Goal: Check status

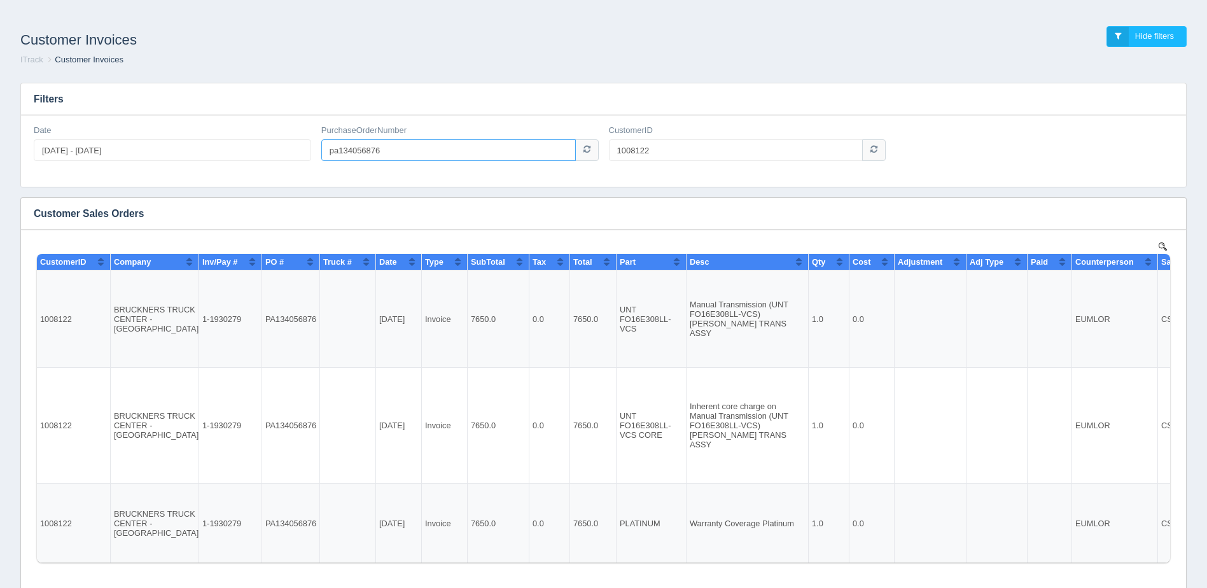
drag, startPoint x: 402, startPoint y: 147, endPoint x: 249, endPoint y: 149, distance: 152.7
click at [254, 149] on div "Date [DATE] - [DATE] PurchaseOrderNumber pa134056876 CustomerID 1008122" at bounding box center [603, 148] width 1149 height 46
paste input "PA009007557"
type input "PA009007557"
drag, startPoint x: 661, startPoint y: 150, endPoint x: 592, endPoint y: 153, distance: 69.4
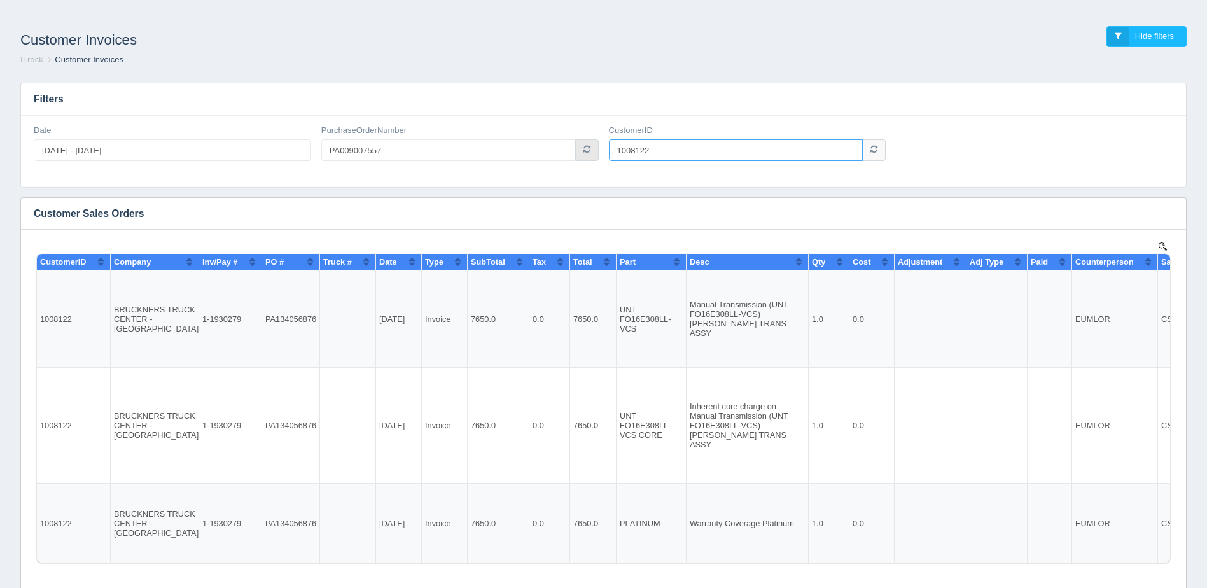
click at [594, 153] on div "Date [DATE] - [DATE] PurchaseOrderNumber PA009007557 CustomerID 1008122" at bounding box center [603, 148] width 1149 height 46
type input "1006243"
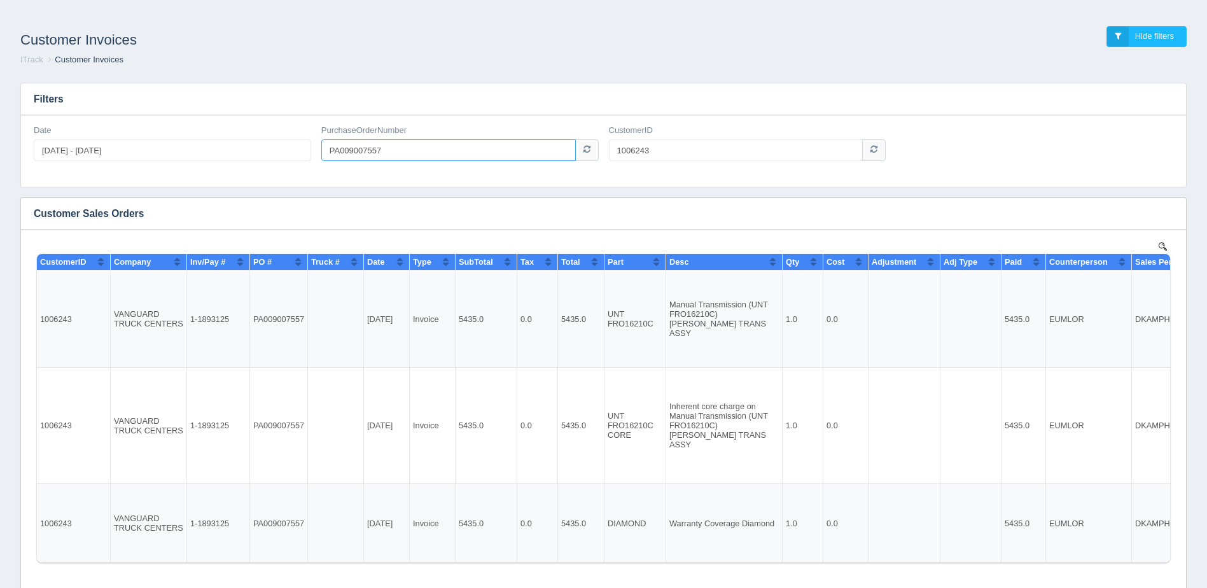
drag, startPoint x: 384, startPoint y: 144, endPoint x: 263, endPoint y: 151, distance: 120.4
click at [320, 151] on div "PurchaseOrderNumber PA009007557" at bounding box center [460, 148] width 288 height 46
paste input "80"
drag, startPoint x: 405, startPoint y: 155, endPoint x: 200, endPoint y: 165, distance: 204.4
click at [253, 158] on div "Date [DATE] - [DATE] PurchaseOrderNumber PA009007807 CustomerID 1006243" at bounding box center [603, 148] width 1149 height 46
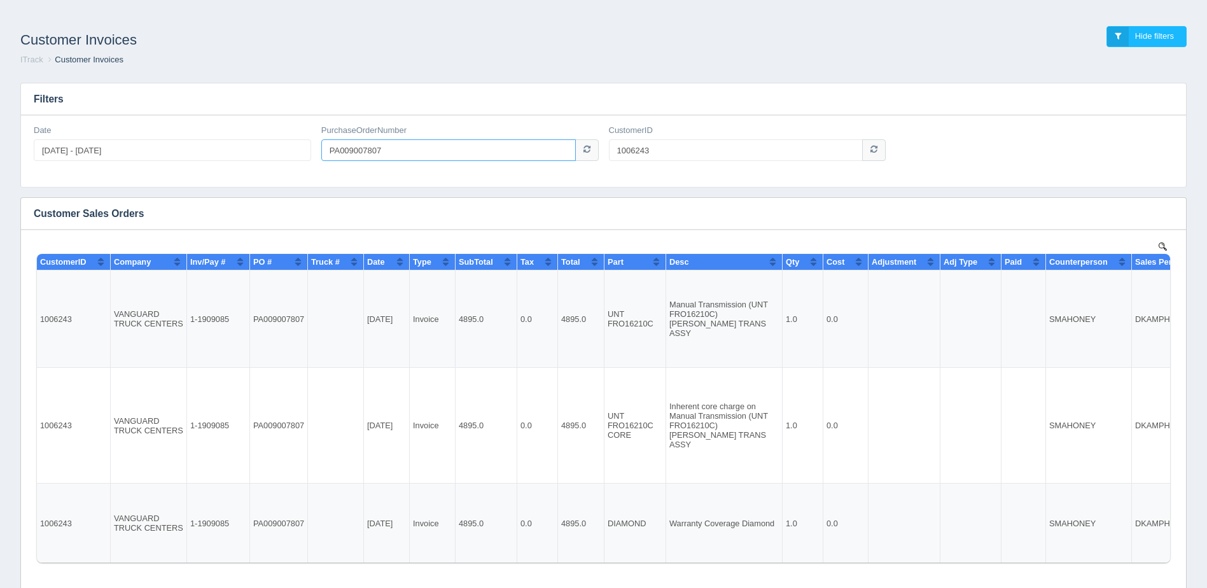
paste input "5012200092"
type input "5012200092"
drag, startPoint x: 650, startPoint y: 151, endPoint x: 511, endPoint y: 169, distance: 139.8
click at [511, 169] on div "Date [DATE] - [DATE] PurchaseOrderNumber 5012200092 CustomerID 1006243" at bounding box center [603, 148] width 1149 height 46
type input "5361"
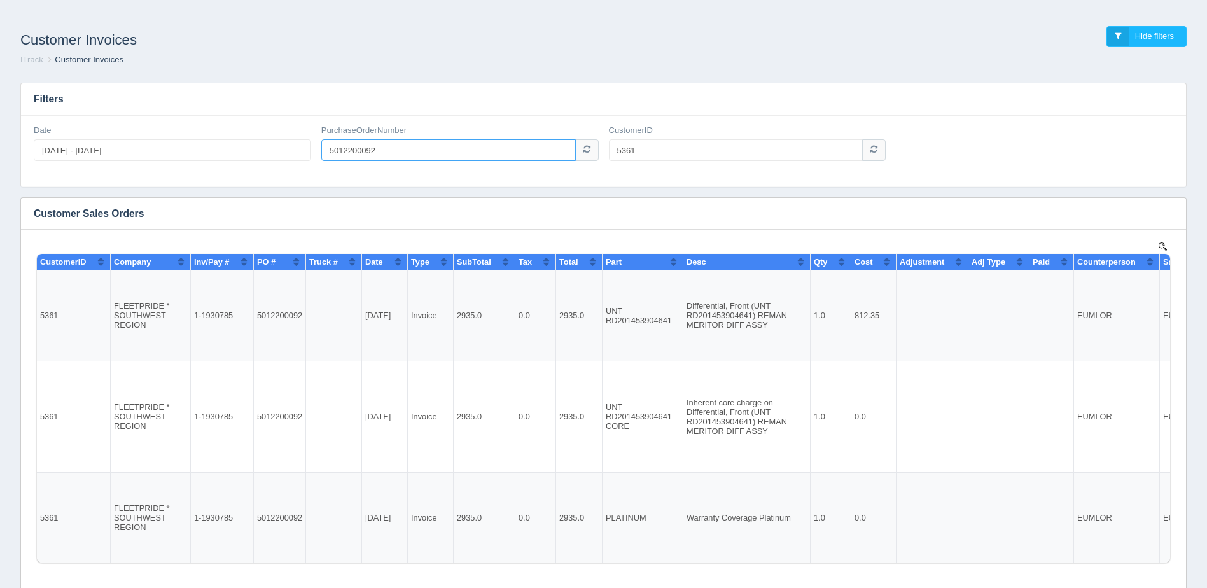
drag, startPoint x: 401, startPoint y: 148, endPoint x: 190, endPoint y: 150, distance: 210.6
click at [249, 147] on div "Date [DATE] - [DATE] PurchaseOrderNumber 5012200092 CustomerID 5361" at bounding box center [603, 148] width 1149 height 46
paste input "460"
type input "54602"
drag, startPoint x: 646, startPoint y: 155, endPoint x: 577, endPoint y: 158, distance: 69.4
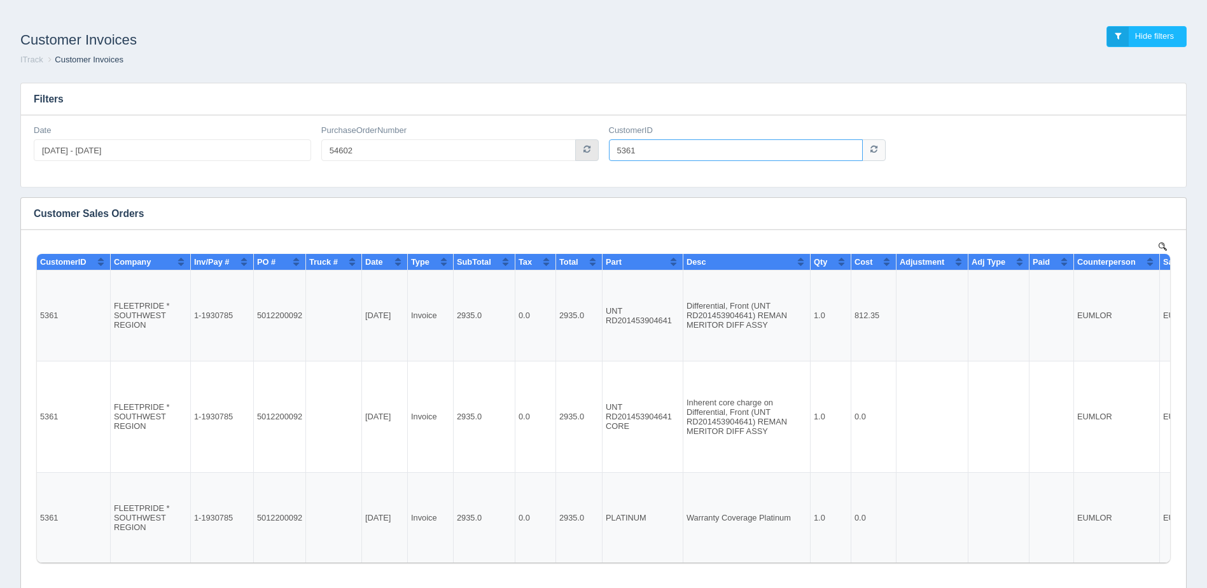
click at [577, 158] on div "Date [DATE] - [DATE] PurchaseOrderNumber 54602 CustomerID 5361" at bounding box center [603, 148] width 1149 height 46
type input "1006054"
